Goal: Transaction & Acquisition: Purchase product/service

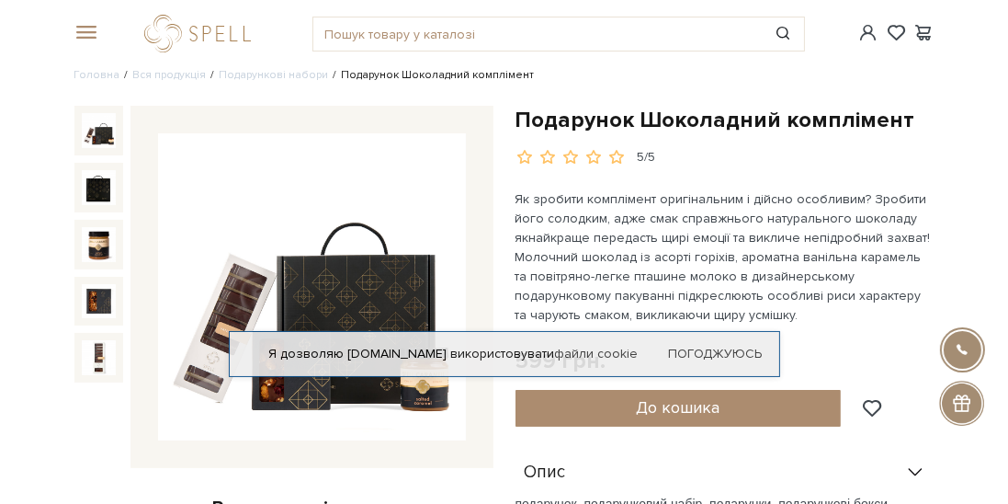
click at [733, 358] on link "Погоджуюсь" at bounding box center [716, 354] width 94 height 17
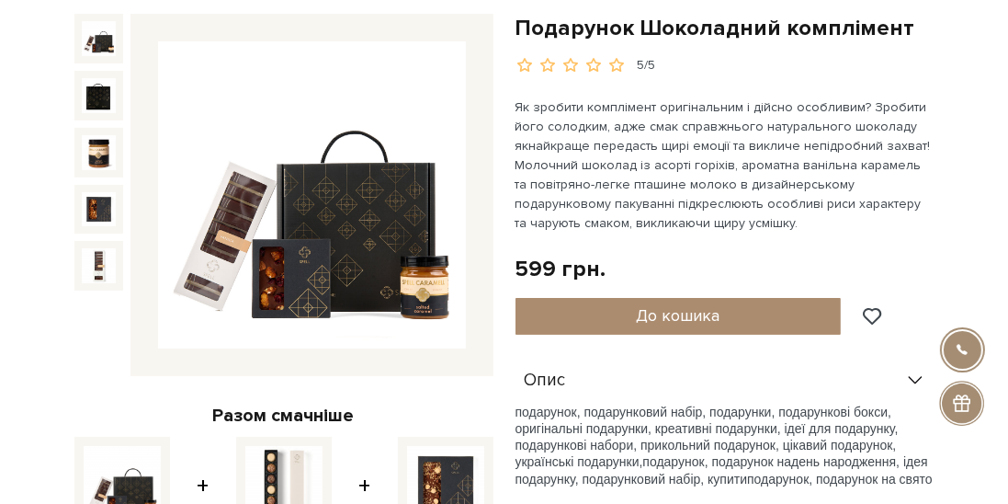
scroll to position [105, 0]
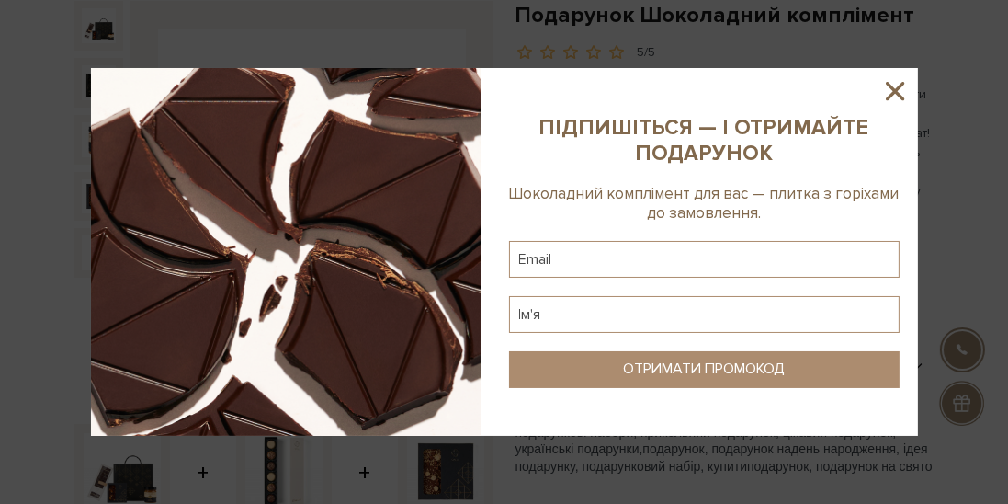
click at [909, 86] on icon at bounding box center [895, 90] width 31 height 31
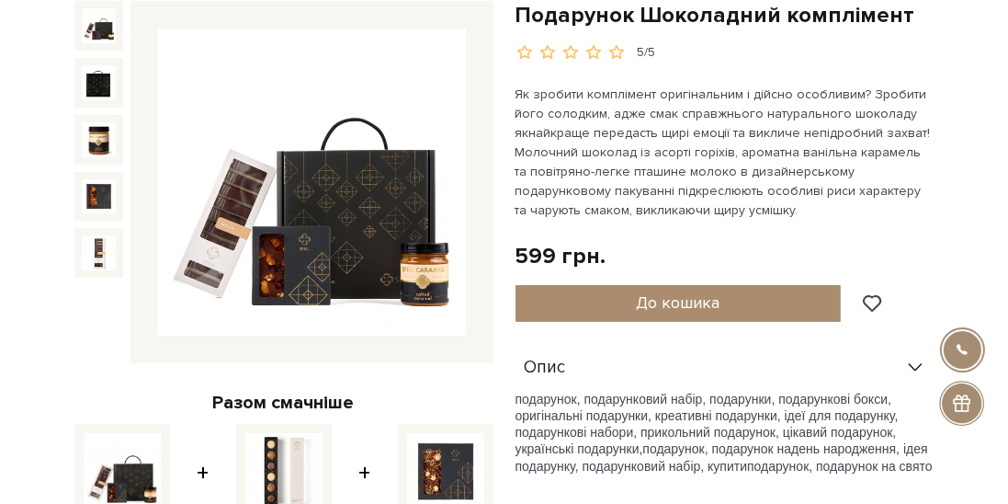
click at [110, 115] on div at bounding box center [99, 140] width 50 height 50
click at [94, 144] on img at bounding box center [99, 139] width 35 height 35
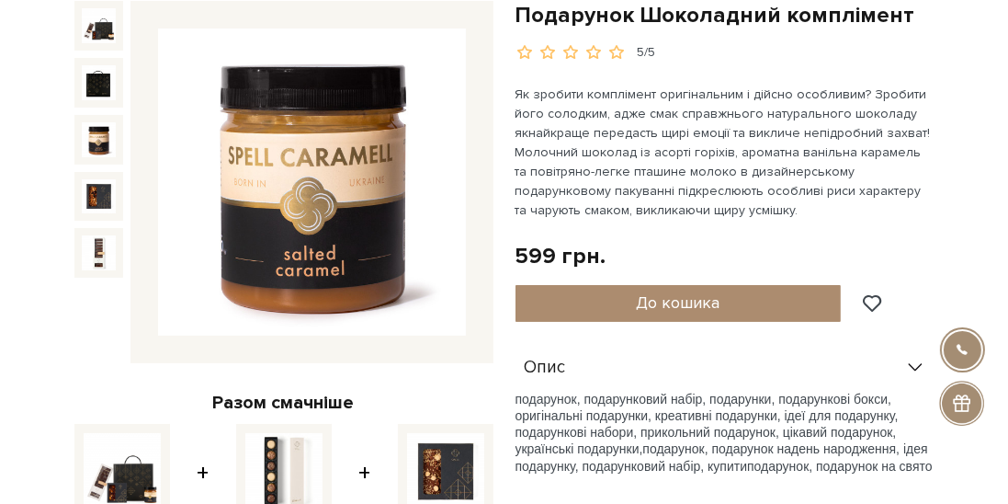
click at [90, 248] on img at bounding box center [99, 252] width 35 height 35
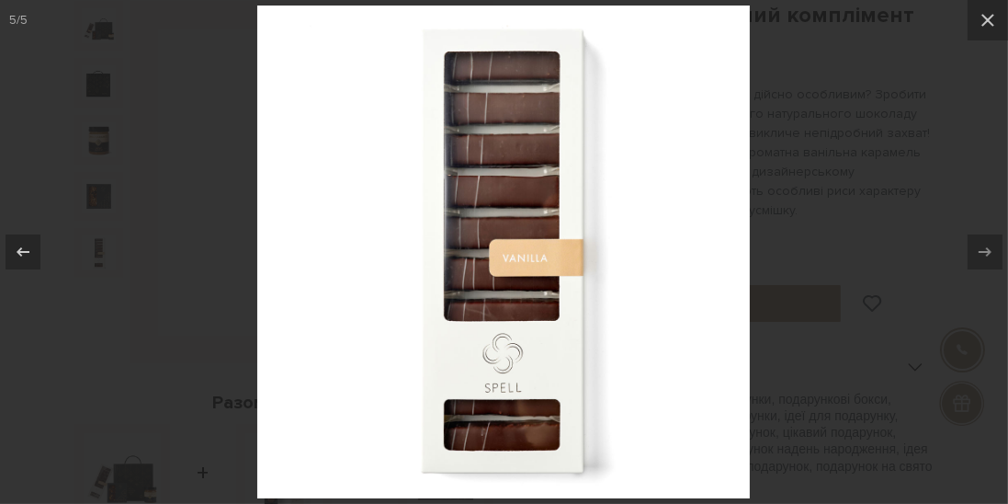
click at [987, 23] on icon at bounding box center [988, 20] width 22 height 22
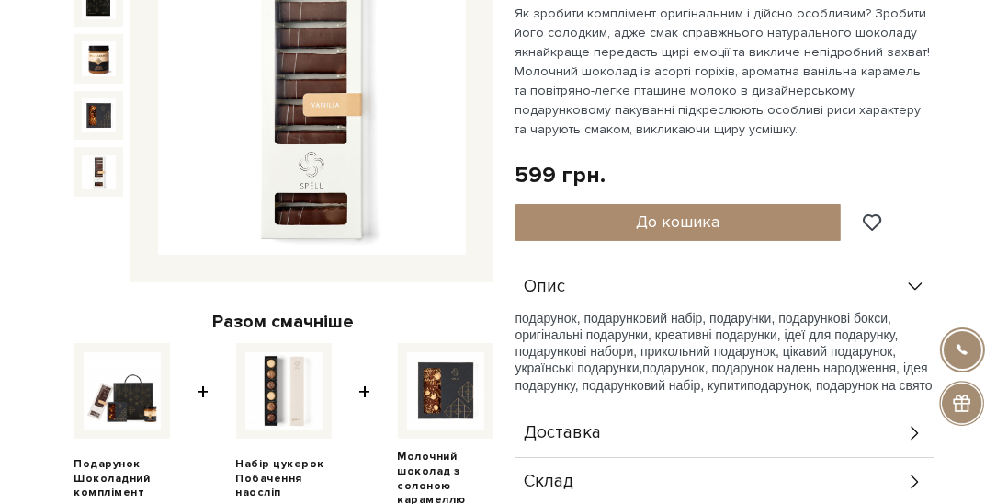
scroll to position [183, 0]
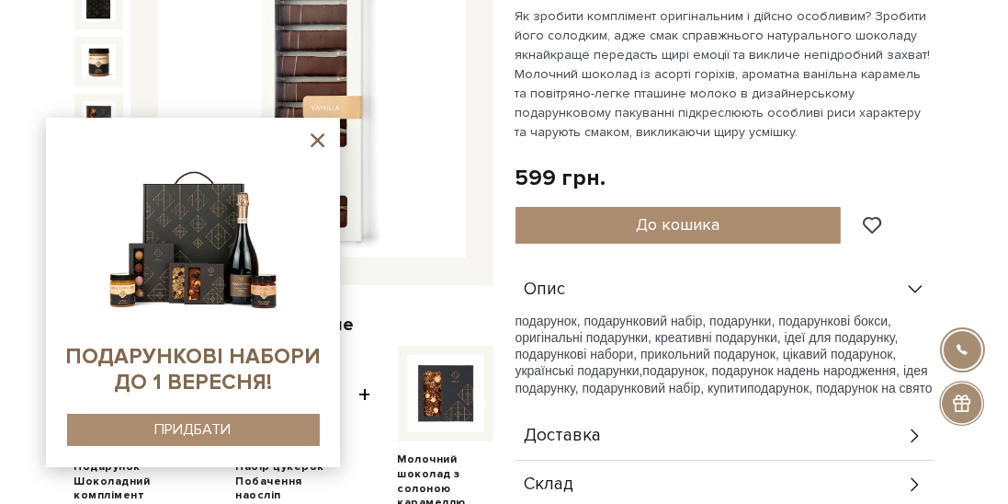
click at [323, 147] on icon at bounding box center [318, 140] width 14 height 14
